Goal: Task Accomplishment & Management: Complete application form

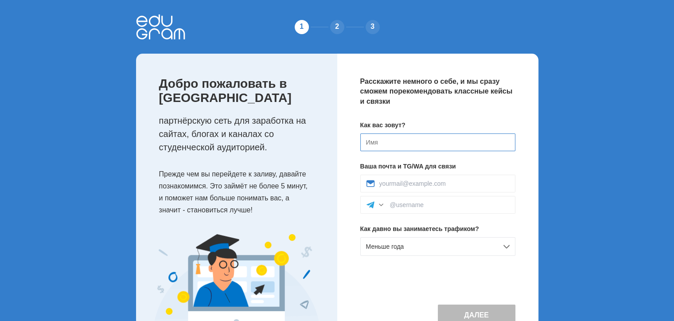
click at [409, 148] on input at bounding box center [437, 142] width 155 height 18
type input "Y"
type input "Нурлан"
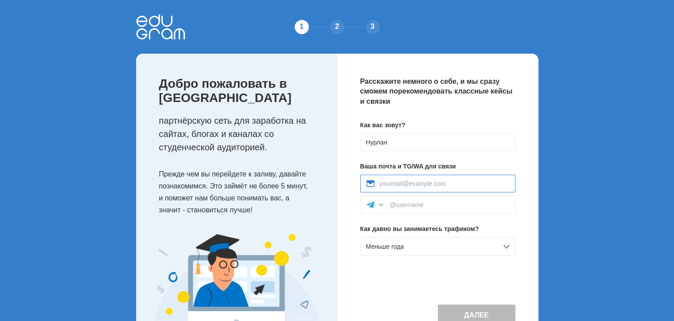
type input "nismo_aktl@mail.ru"
click at [461, 203] on input at bounding box center [450, 204] width 120 height 7
click at [475, 248] on div "Меньше года" at bounding box center [437, 246] width 155 height 19
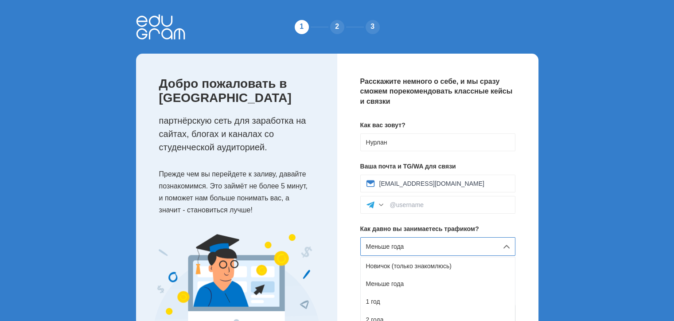
click at [472, 262] on div "Новичок (только знакомлюсь)" at bounding box center [438, 266] width 154 height 18
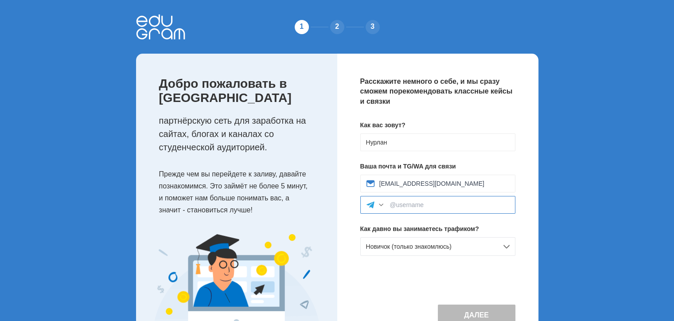
click at [443, 203] on input at bounding box center [450, 204] width 120 height 7
type input "@Nurlan_Bissaliyev"
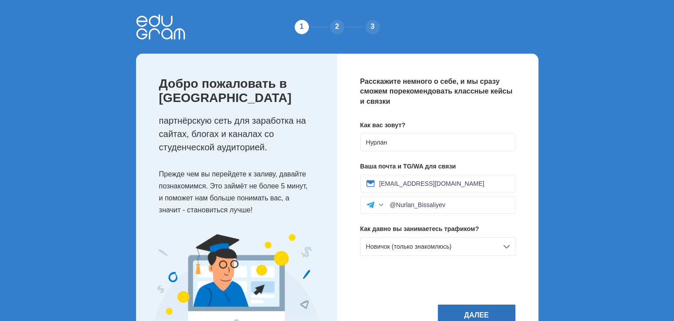
click at [492, 316] on button "Далее" at bounding box center [477, 314] width 78 height 21
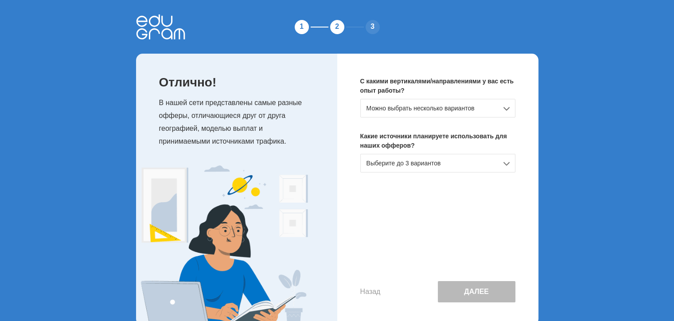
click at [481, 104] on div "Можно выбрать несколько вариантов" at bounding box center [437, 108] width 155 height 19
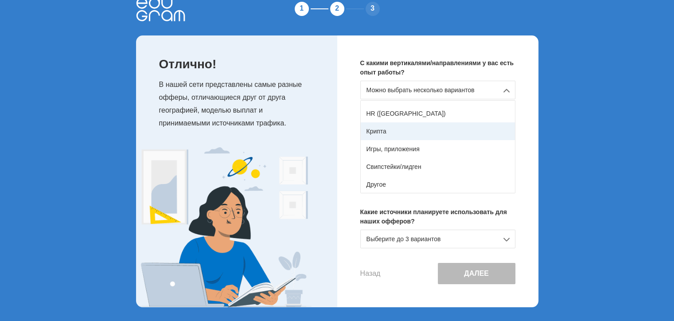
scroll to position [112, 0]
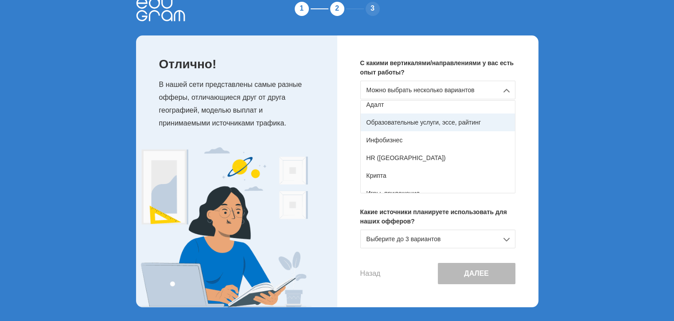
click at [428, 126] on div "Образовательные услуги, эссе, райтинг" at bounding box center [438, 122] width 154 height 18
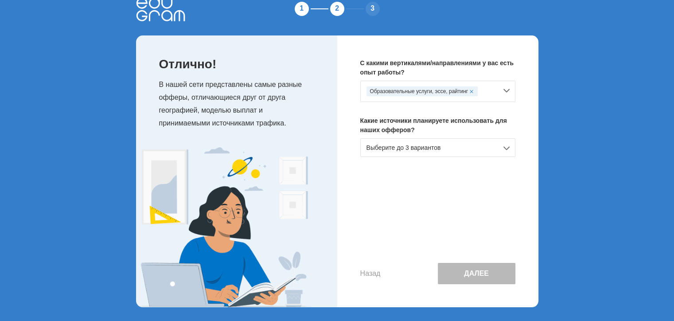
click at [449, 148] on div "Выберите до 3 вариантов" at bounding box center [437, 147] width 155 height 19
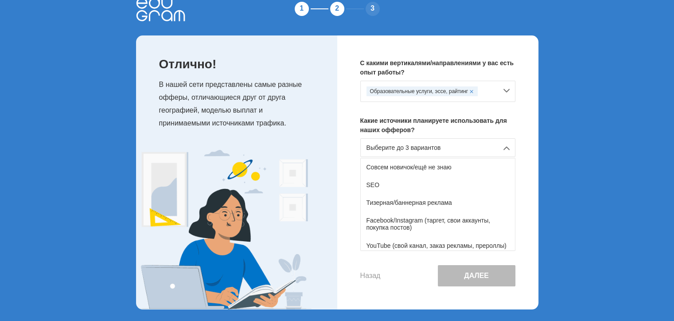
click at [449, 148] on div "Выберите до 3 вариантов" at bounding box center [437, 147] width 155 height 19
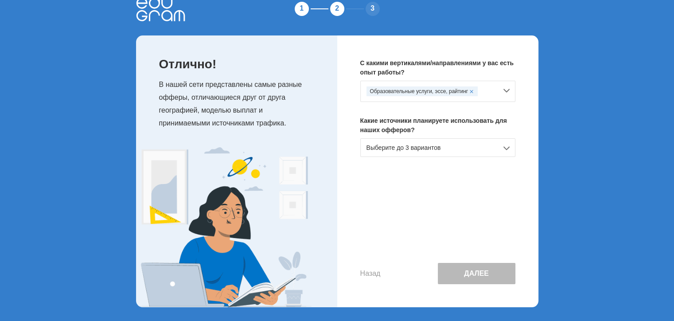
click at [439, 94] on div "Образовательные услуги, эссе, райтинг" at bounding box center [423, 91] width 112 height 10
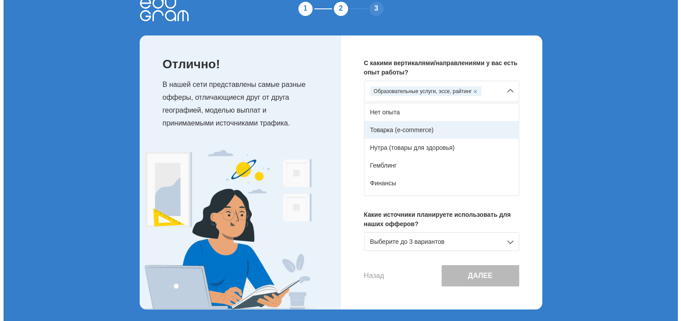
scroll to position [0, 0]
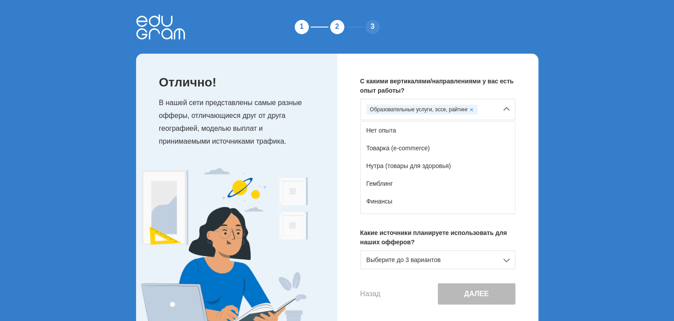
click at [341, 125] on div "С какими вертикалями/направлениями у вас есть опыт работы? Образовательные услу…" at bounding box center [437, 191] width 201 height 274
click at [498, 106] on div "Образовательные услуги, эссе, райтинг" at bounding box center [437, 109] width 155 height 21
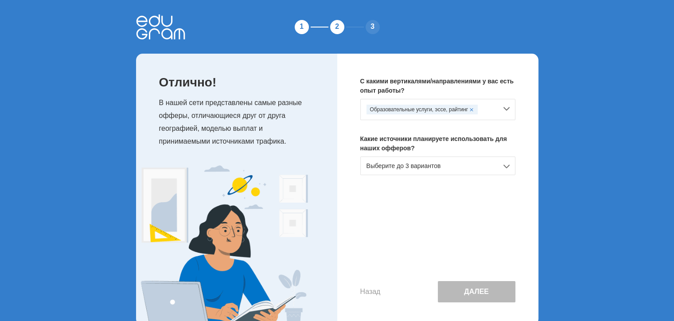
click at [442, 165] on div "Выберите до 3 вариантов" at bounding box center [437, 165] width 155 height 19
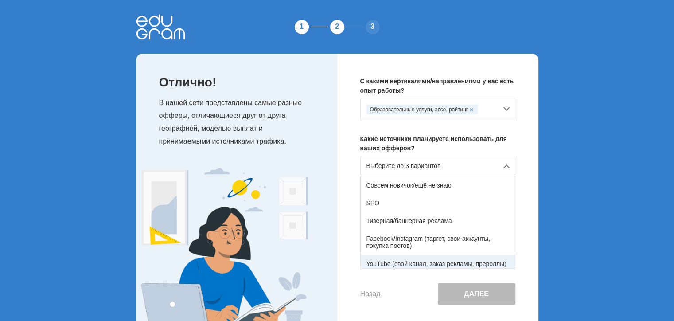
click at [410, 263] on div "YouTube (свой канал, заказ рекламы, прероллы)" at bounding box center [438, 264] width 154 height 18
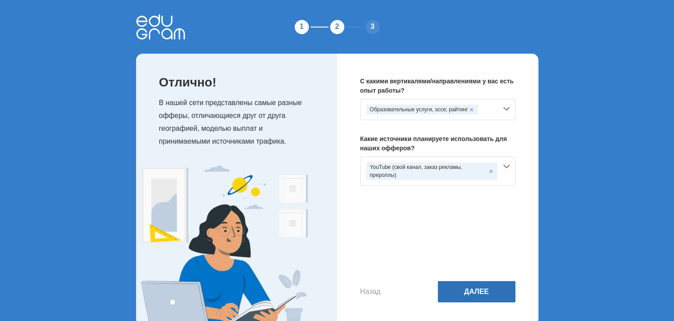
click at [486, 292] on button "Далее" at bounding box center [477, 291] width 78 height 21
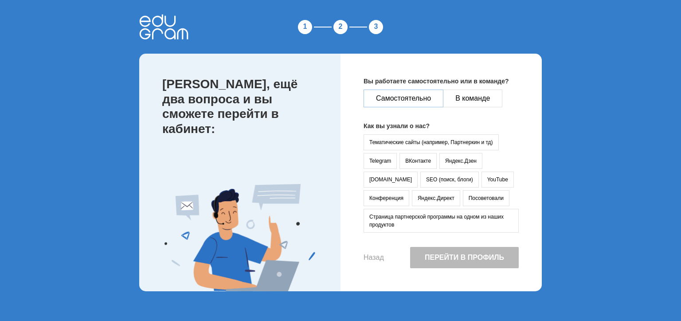
click at [420, 105] on button "Самостоятельно" at bounding box center [403, 99] width 80 height 18
drag, startPoint x: 444, startPoint y: 179, endPoint x: 448, endPoint y: 179, distance: 4.5
click at [481, 179] on button "YouTube" at bounding box center [497, 180] width 32 height 16
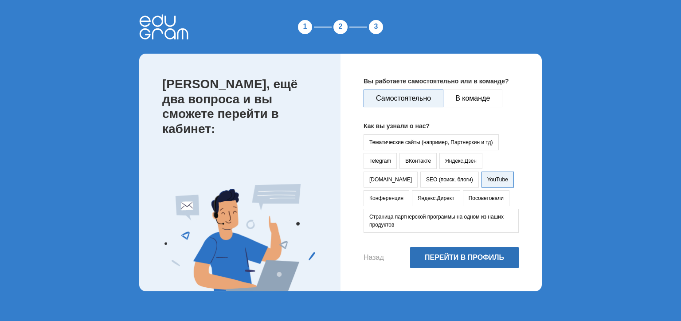
click at [470, 260] on button "Перейти в профиль" at bounding box center [464, 257] width 109 height 21
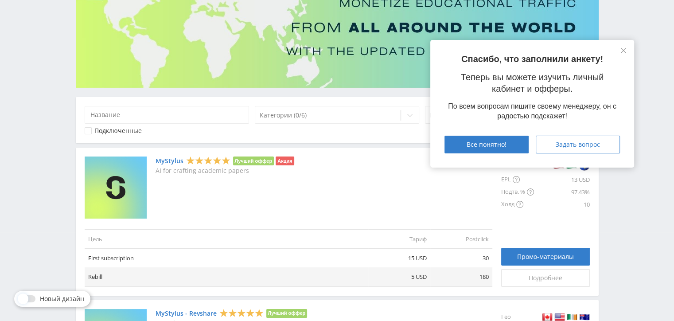
scroll to position [133, 0]
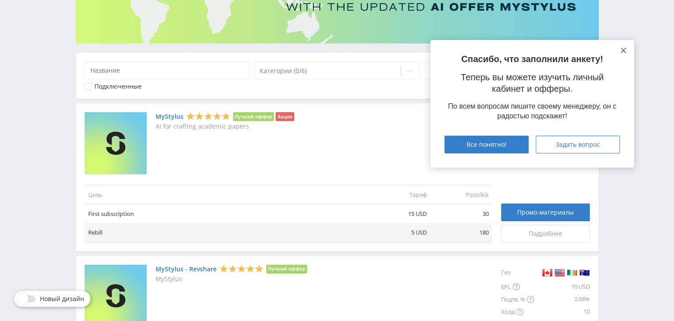
click at [626, 51] on button at bounding box center [623, 50] width 7 height 7
click at [551, 214] on span "Промо-материалы" at bounding box center [545, 212] width 57 height 7
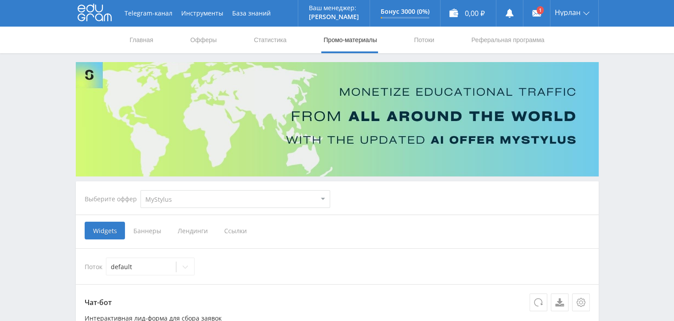
scroll to position [44, 0]
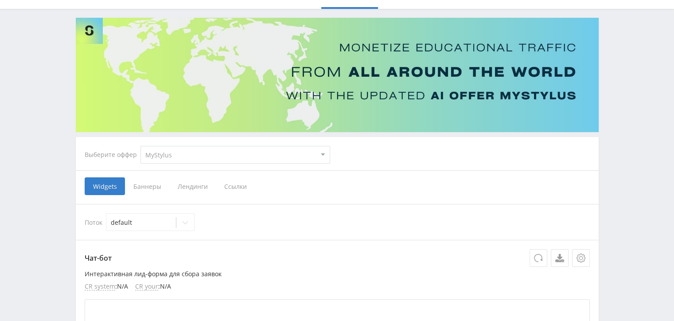
click at [239, 186] on span "Ссылки" at bounding box center [235, 186] width 39 height 18
click at [0, 0] on input "Ссылки" at bounding box center [0, 0] width 0 height 0
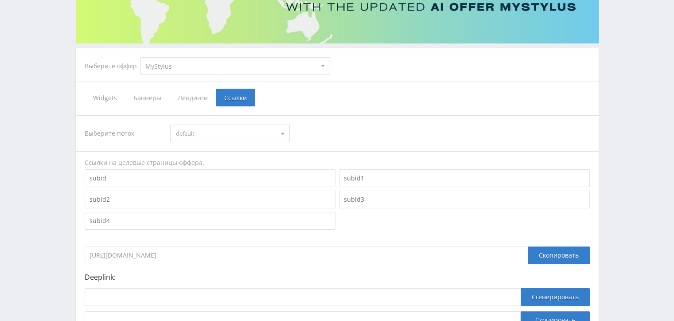
scroll to position [211, 0]
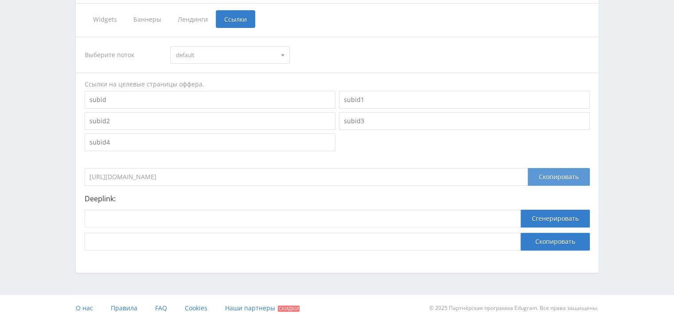
click at [550, 175] on div "Скопировать" at bounding box center [559, 177] width 62 height 18
click at [545, 180] on div "Скопировать" at bounding box center [559, 177] width 62 height 18
click at [567, 168] on div "Скопировать" at bounding box center [559, 177] width 62 height 18
